Goal: Task Accomplishment & Management: Use online tool/utility

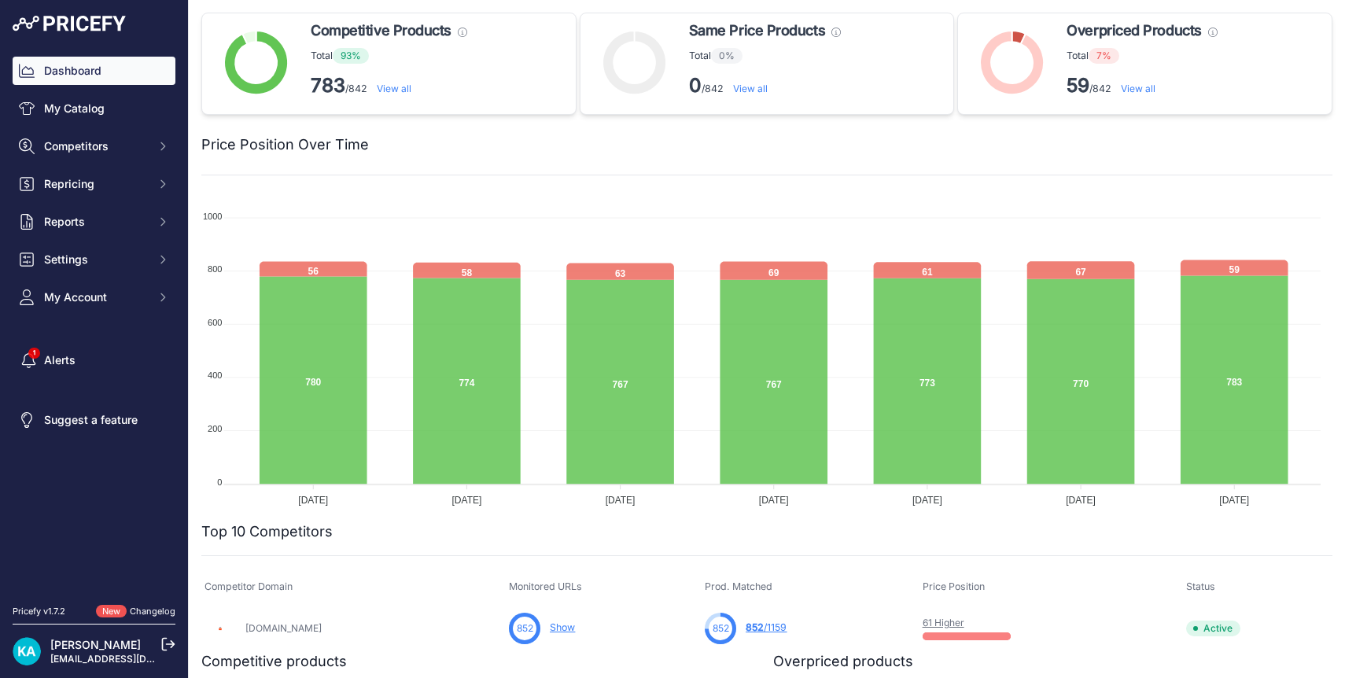
click at [86, 25] on img at bounding box center [69, 24] width 113 height 16
click at [1126, 91] on link "View all" at bounding box center [1138, 89] width 35 height 12
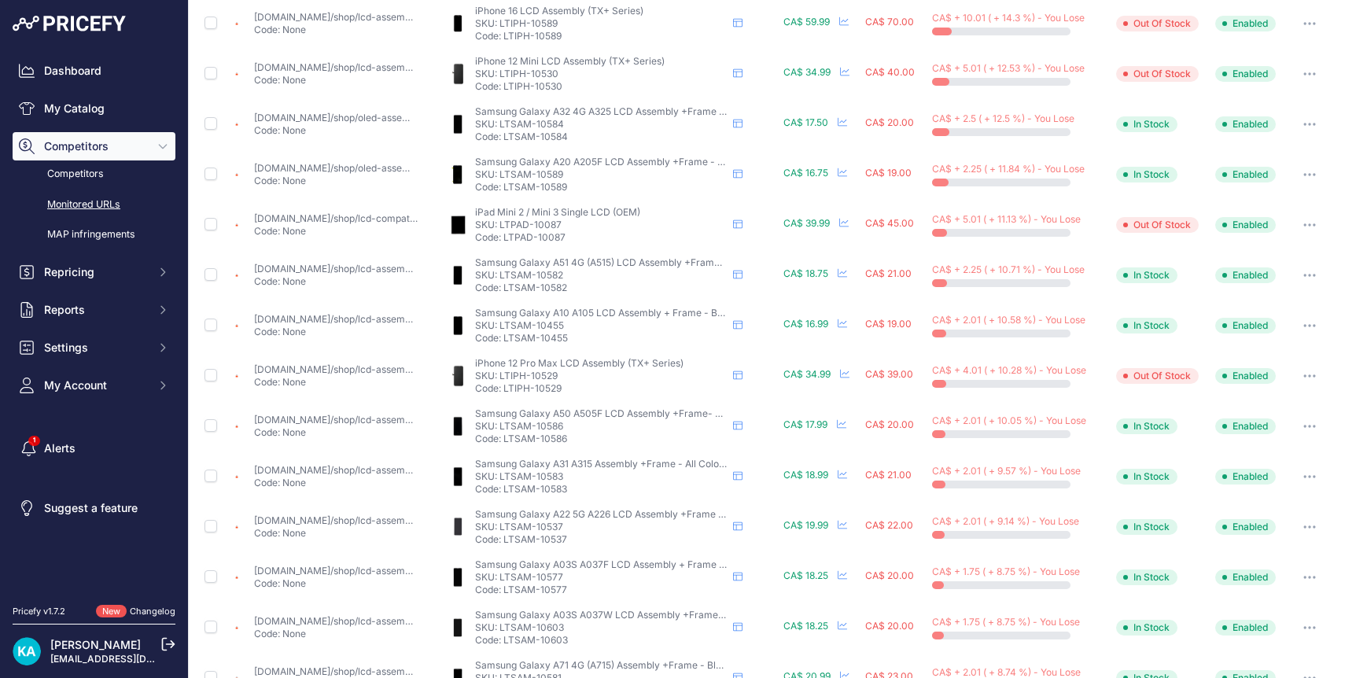
scroll to position [518, 0]
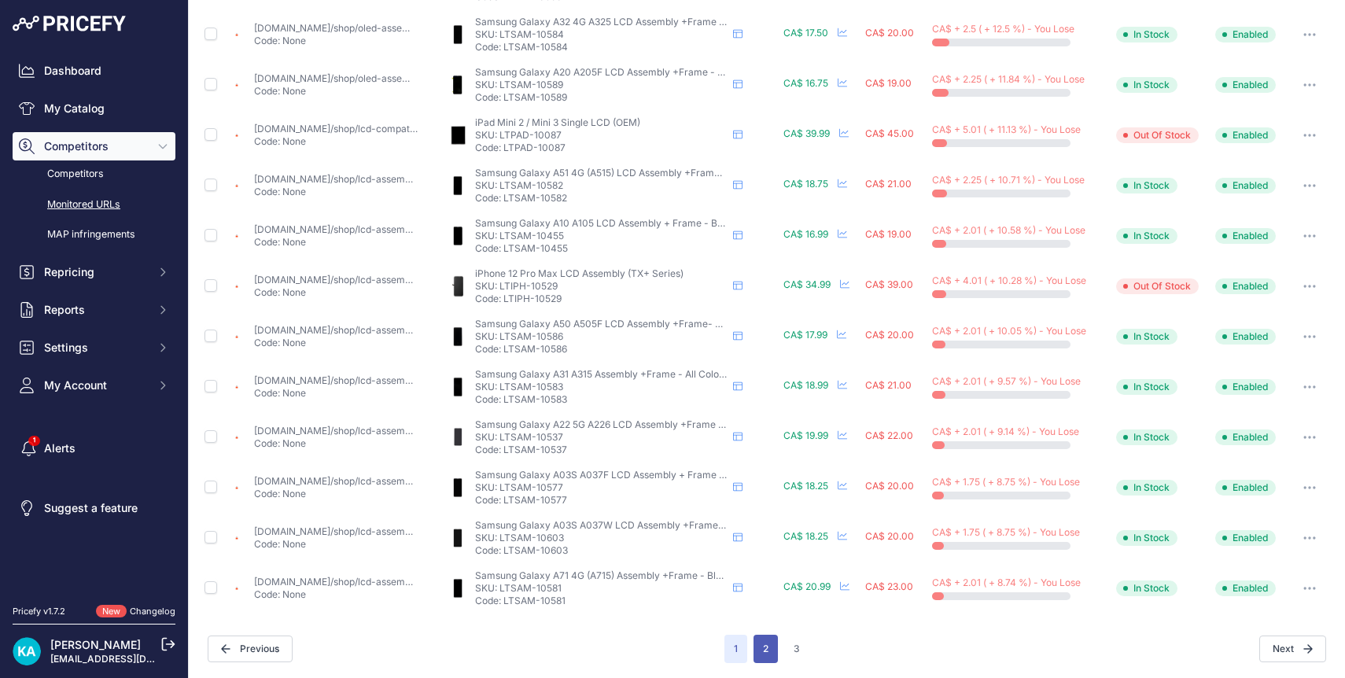
click at [764, 651] on button "2" at bounding box center [766, 649] width 24 height 28
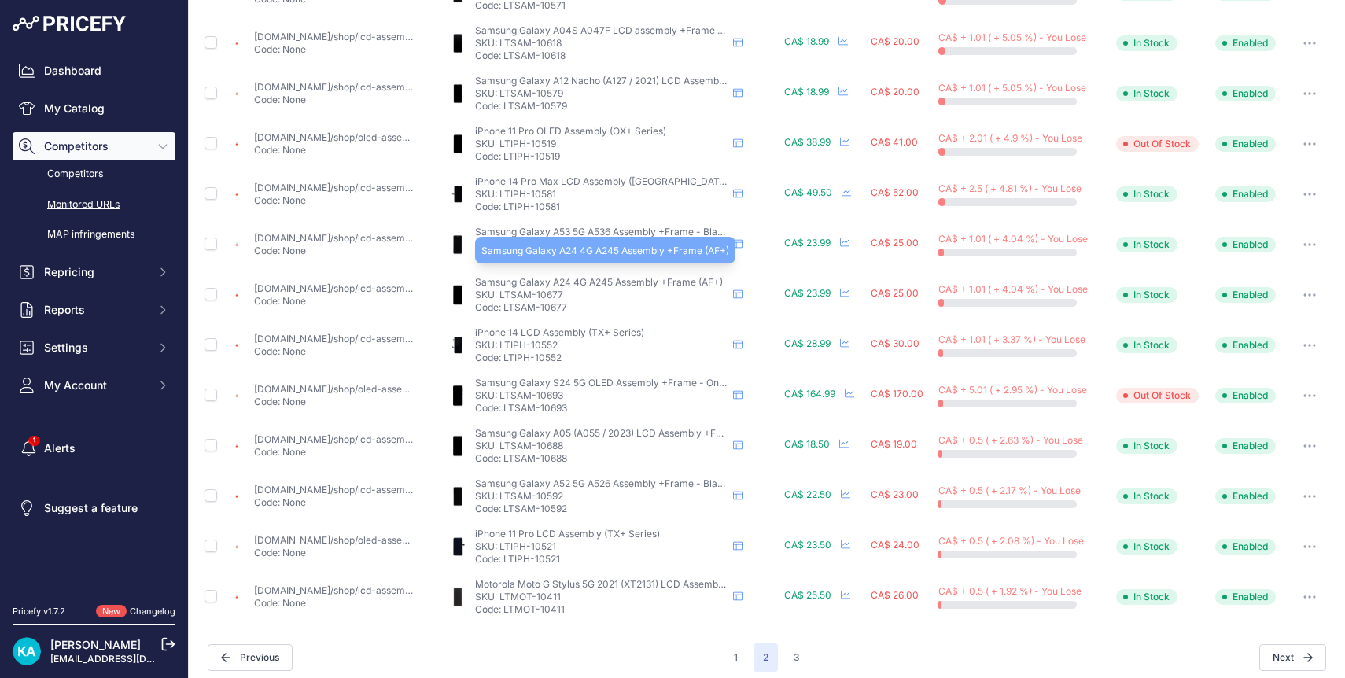
scroll to position [518, 0]
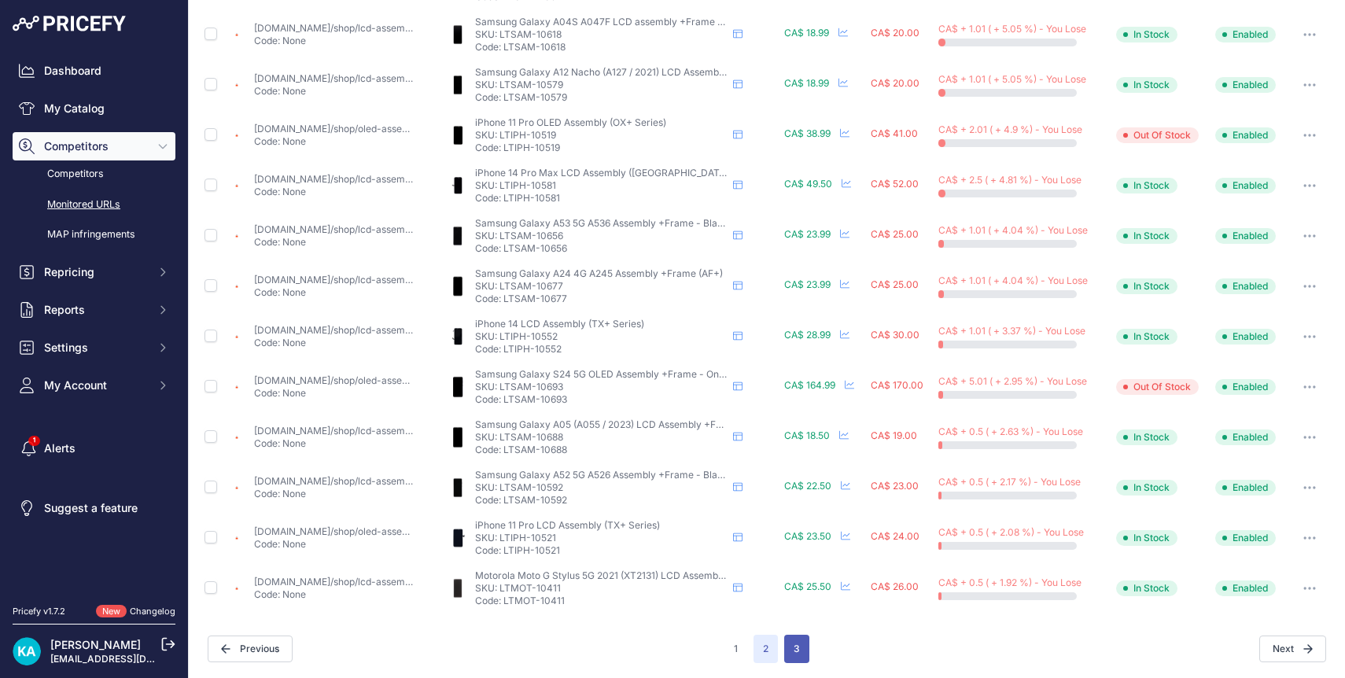
click at [784, 649] on button "3" at bounding box center [796, 649] width 25 height 28
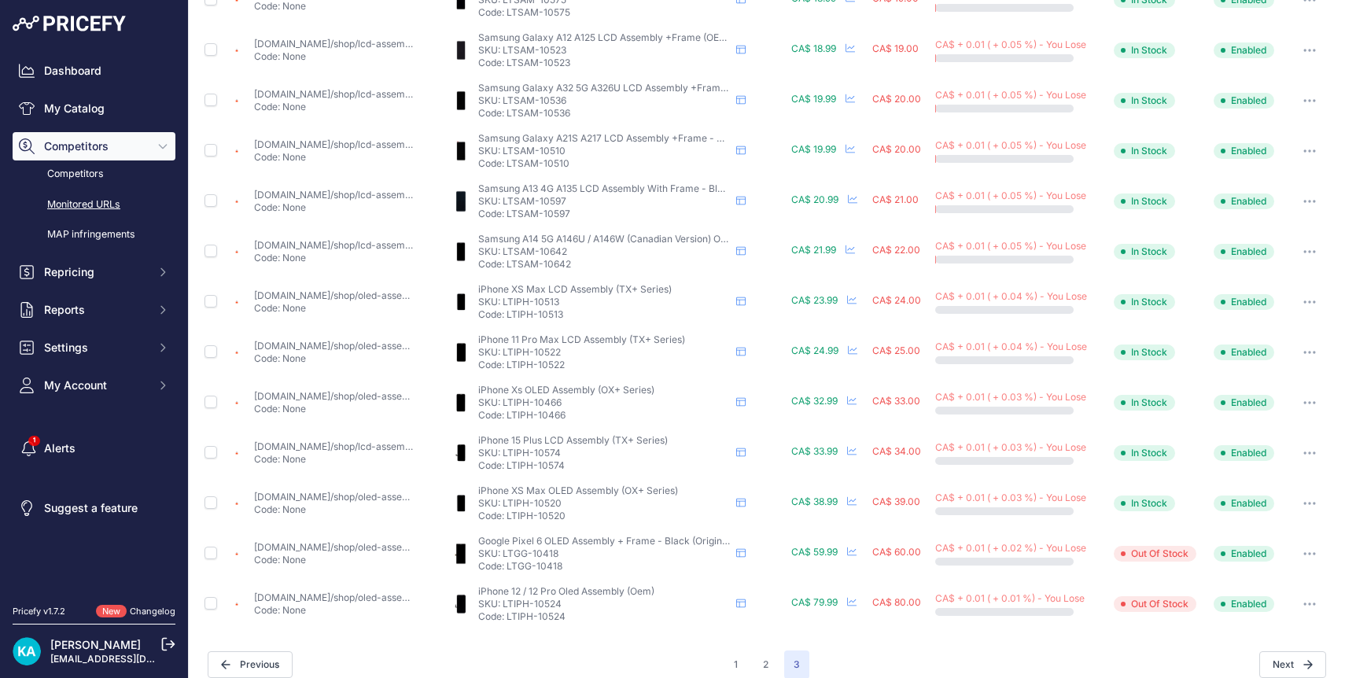
scroll to position [467, 0]
